Goal: Check status: Check status

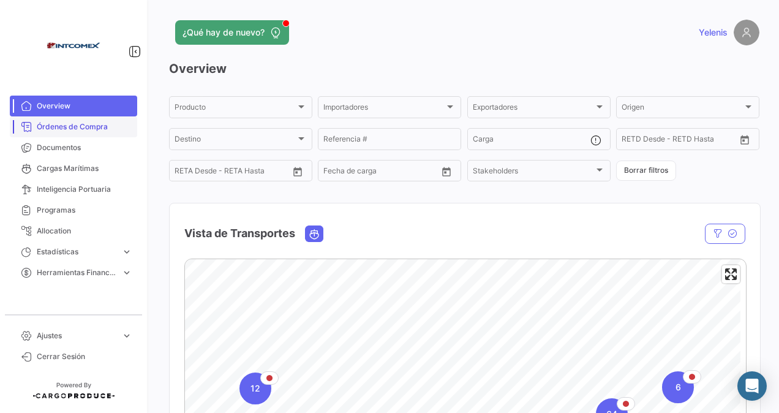
click at [104, 128] on span "Órdenes de Compra" at bounding box center [85, 126] width 96 height 11
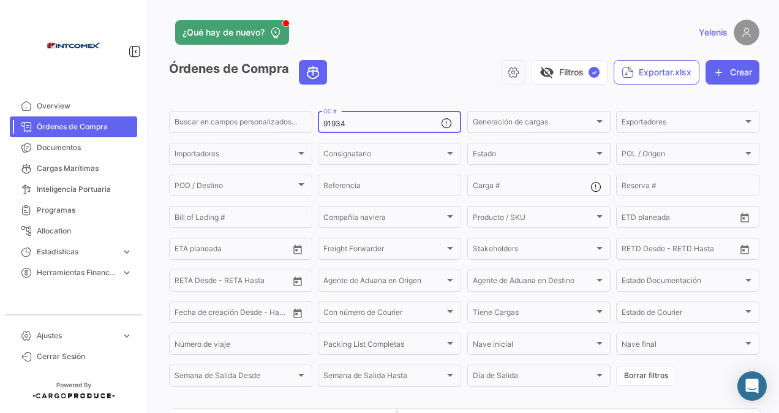
click at [358, 124] on input "91934" at bounding box center [383, 123] width 118 height 9
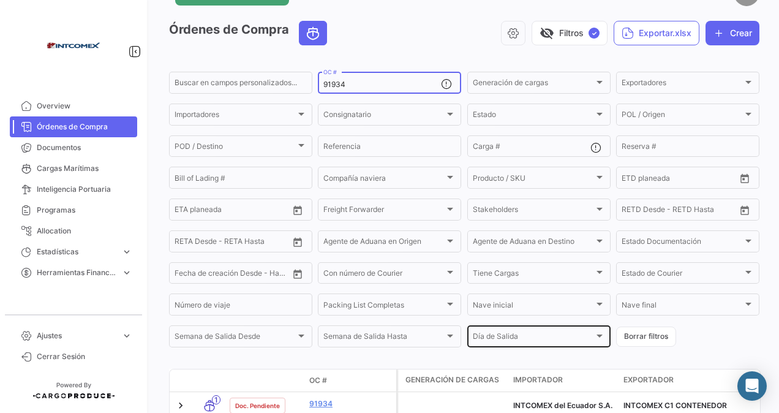
scroll to position [76, 0]
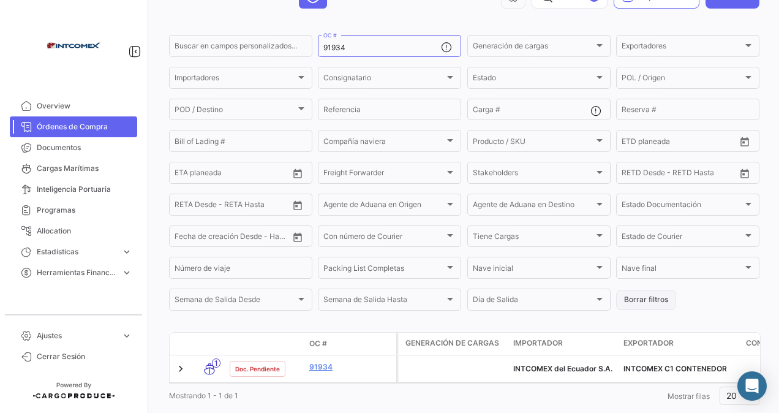
click at [642, 298] on button "Borrar filtros" at bounding box center [646, 300] width 60 height 20
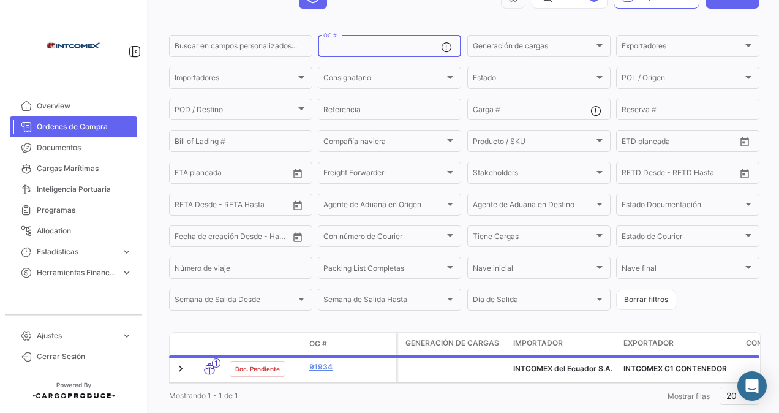
click at [333, 47] on input "OC #" at bounding box center [383, 48] width 118 height 9
type input "1516"
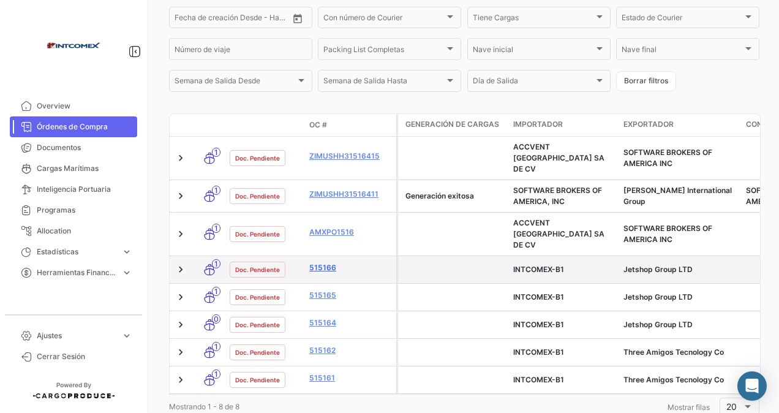
scroll to position [319, 0]
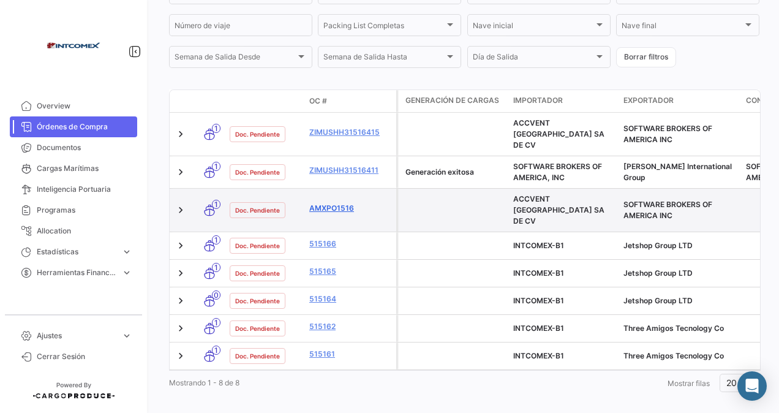
click at [325, 203] on link "AMXPO1516" at bounding box center [350, 208] width 82 height 11
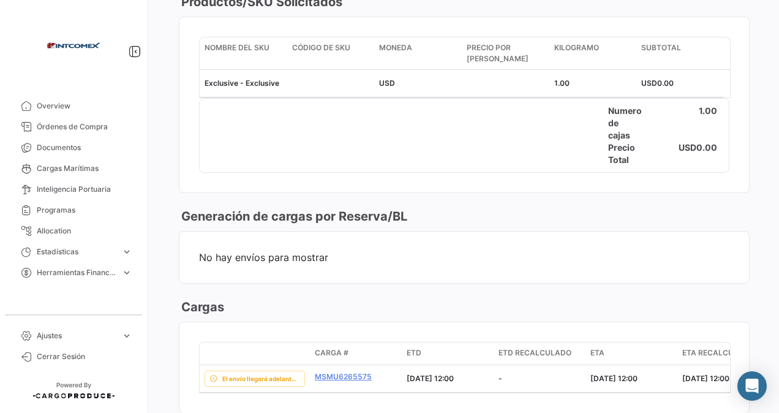
scroll to position [925, 0]
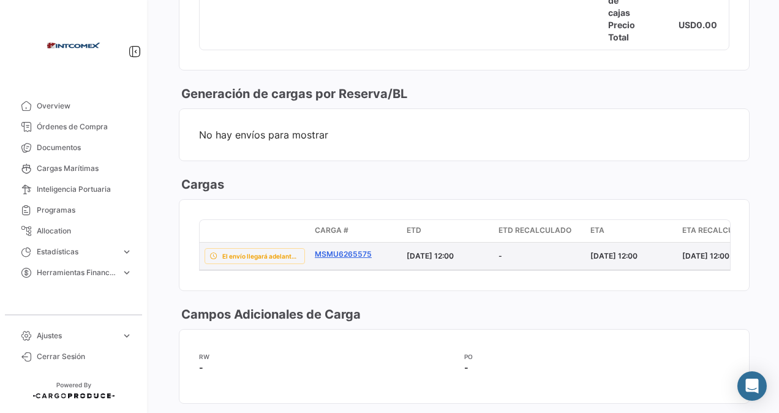
click at [352, 249] on link "MSMU6265575" at bounding box center [356, 254] width 82 height 11
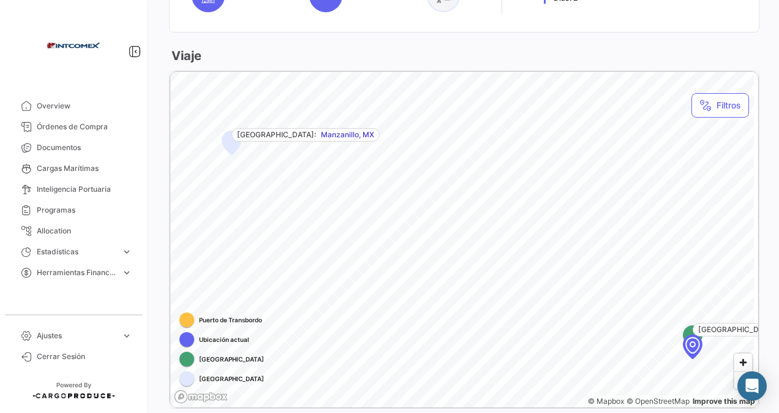
scroll to position [294, 0]
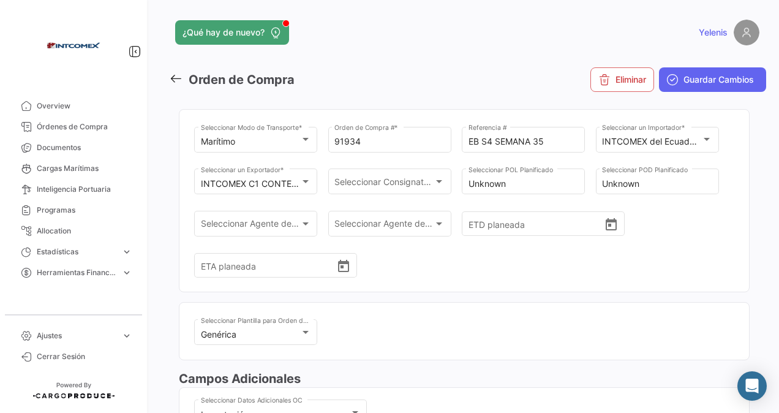
scroll to position [592, 0]
